Goal: Book appointment/travel/reservation

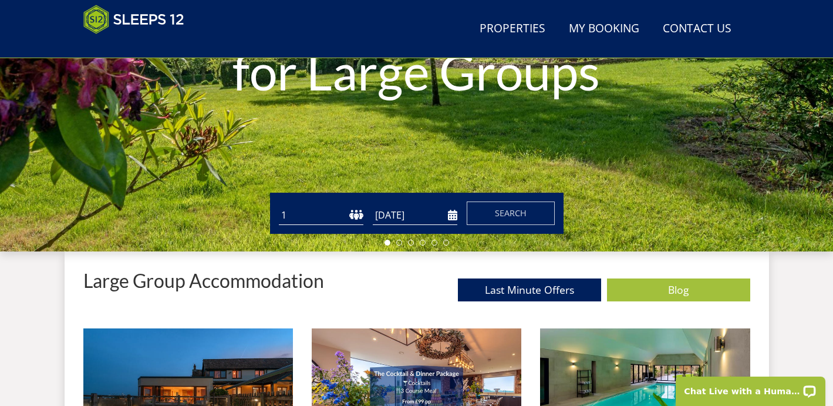
scroll to position [255, 0]
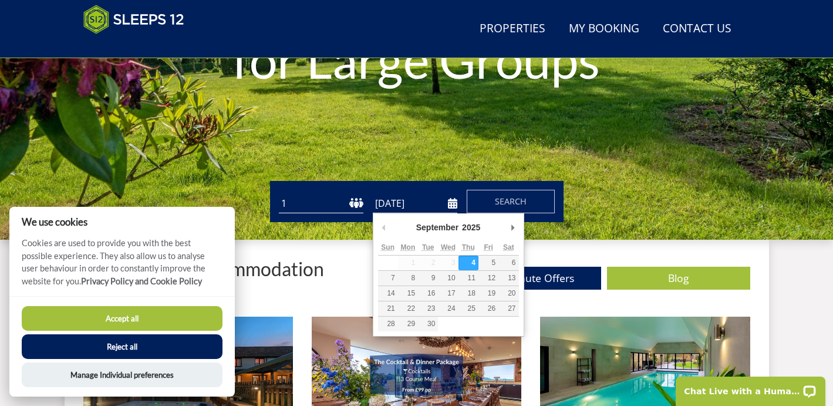
click at [388, 207] on input "[DATE]" at bounding box center [415, 203] width 85 height 19
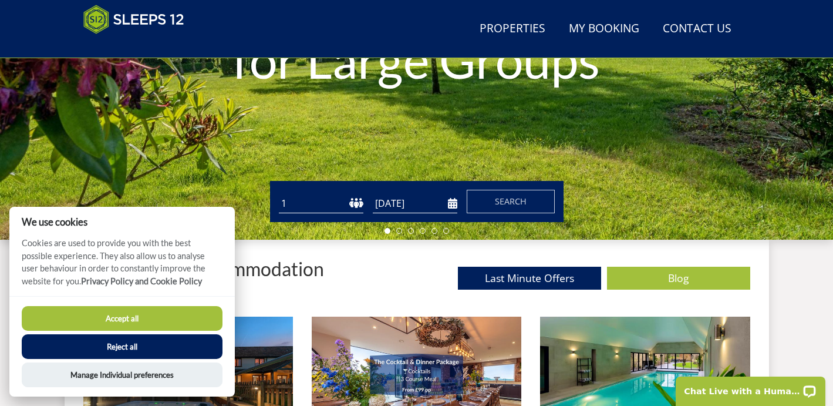
select select "15"
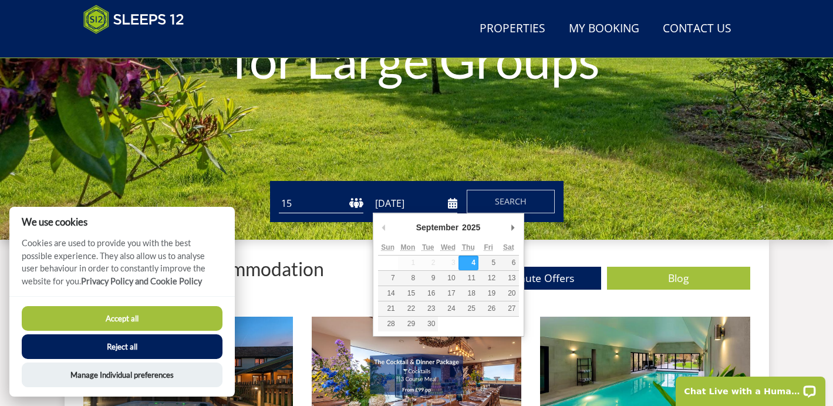
click at [381, 202] on input "[DATE]" at bounding box center [415, 203] width 85 height 19
type input "[DATE]"
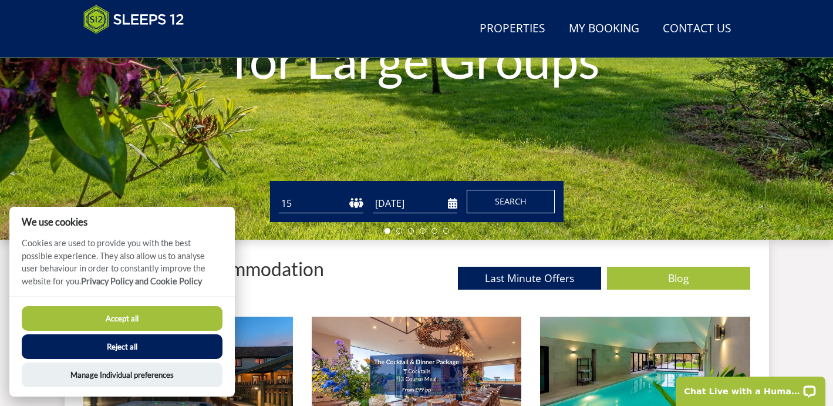
click at [493, 200] on button "Search" at bounding box center [511, 201] width 88 height 23
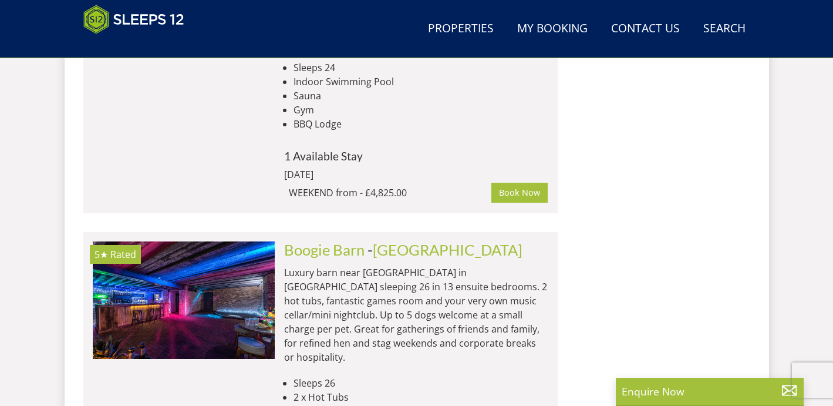
scroll to position [1958, 0]
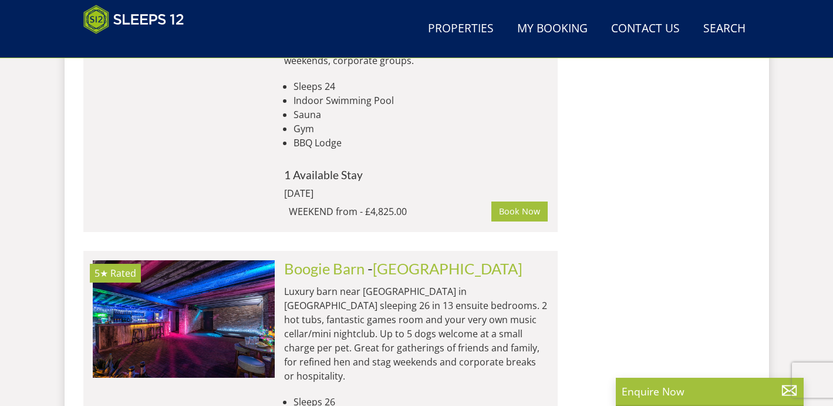
scroll to position [255, 0]
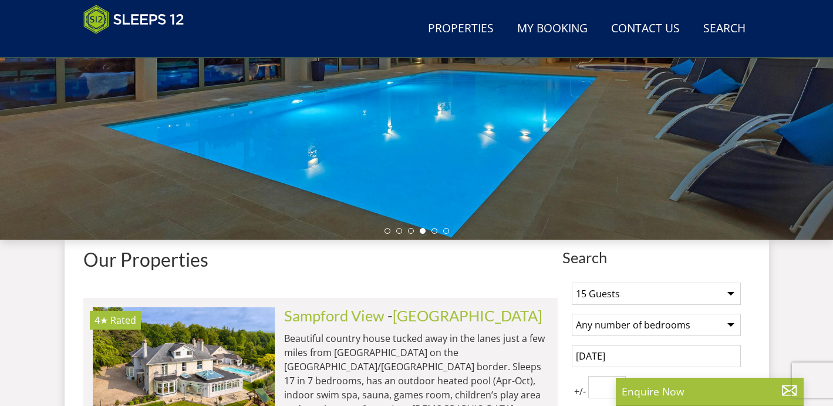
select select "15"
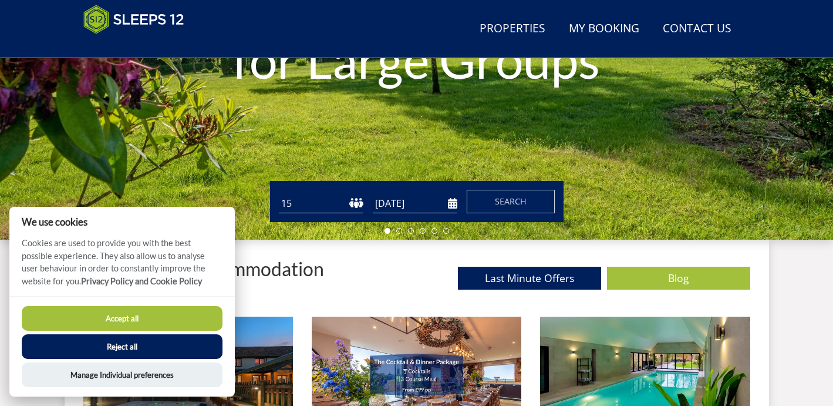
scroll to position [0, 0]
